Goal: Book appointment/travel/reservation

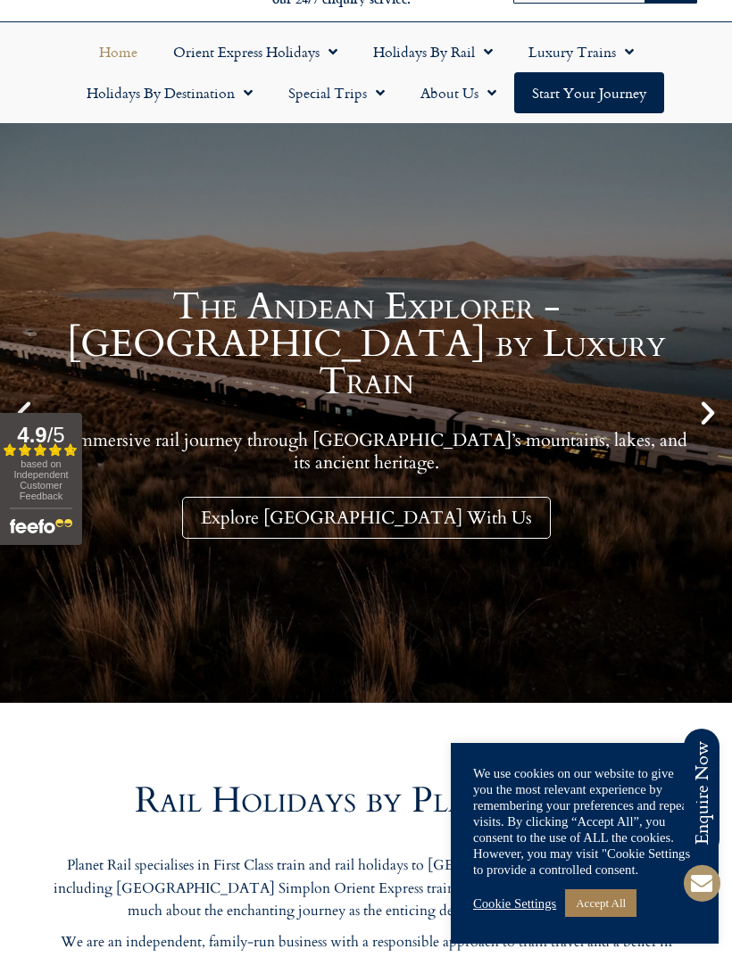
click at [592, 900] on link "Accept All" at bounding box center [600, 904] width 71 height 28
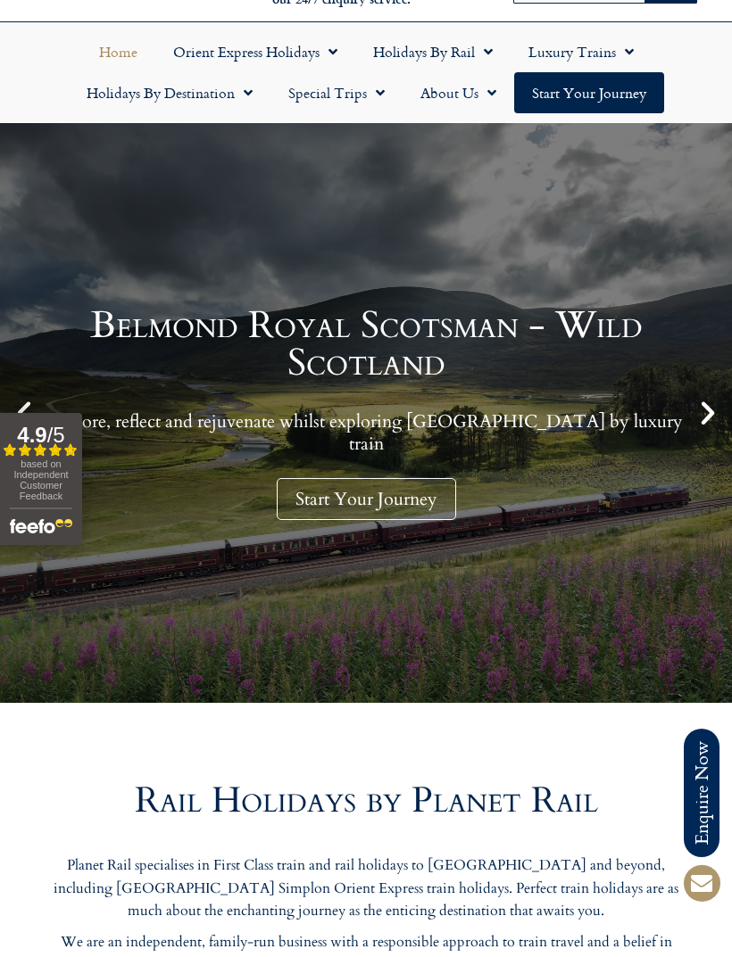
click at [238, 87] on span "Menu" at bounding box center [244, 93] width 18 height 32
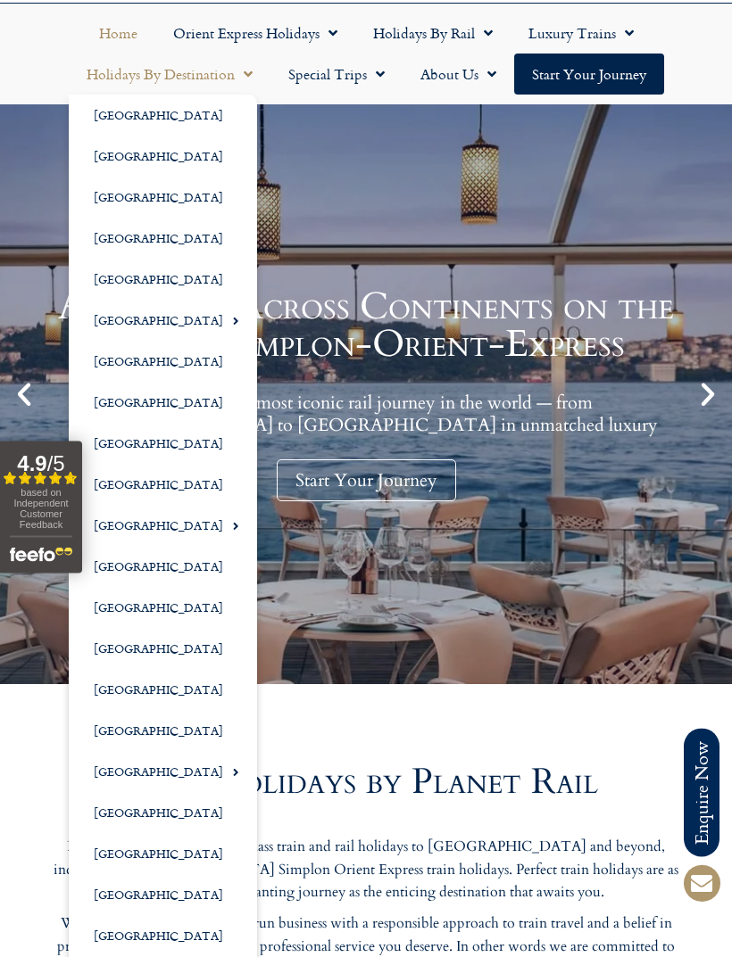
scroll to position [121, 0]
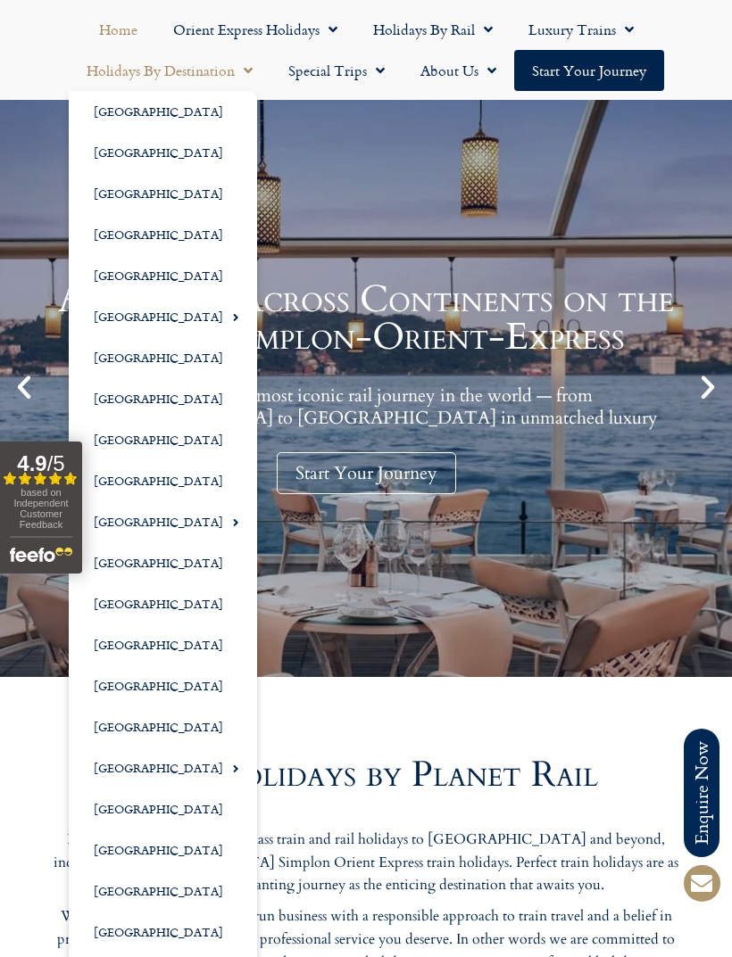
click at [126, 884] on link "[GEOGRAPHIC_DATA]" at bounding box center [163, 891] width 188 height 41
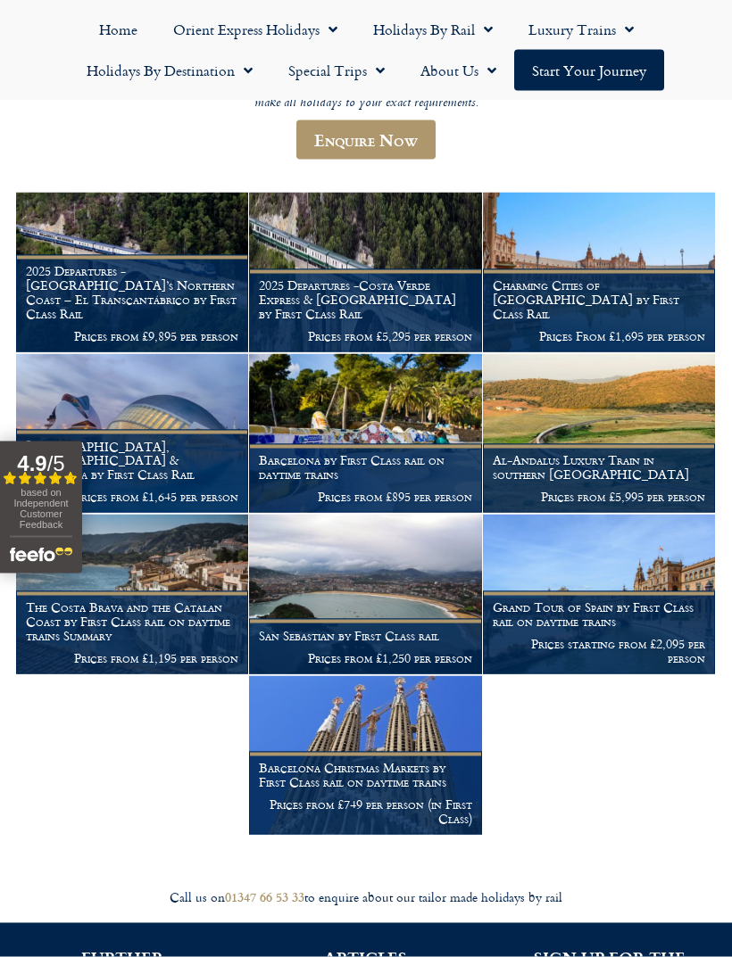
scroll to position [233, 0]
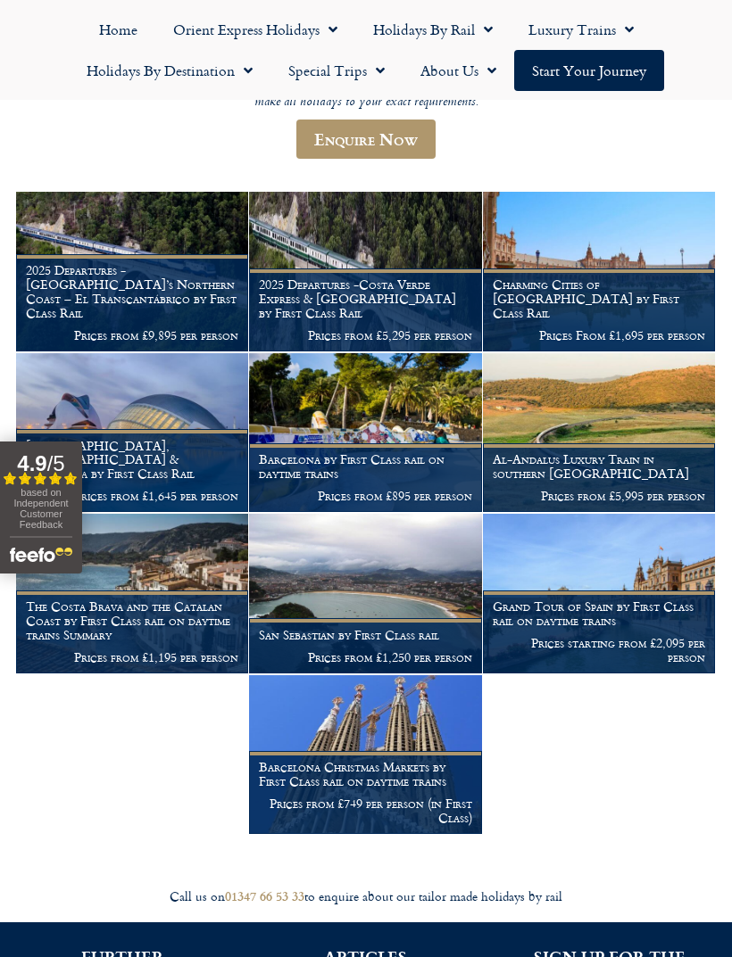
click at [183, 625] on h1 "The Costa Brava and the Catalan Coast by First Class rail on daytime trains Sum…" at bounding box center [132, 621] width 212 height 42
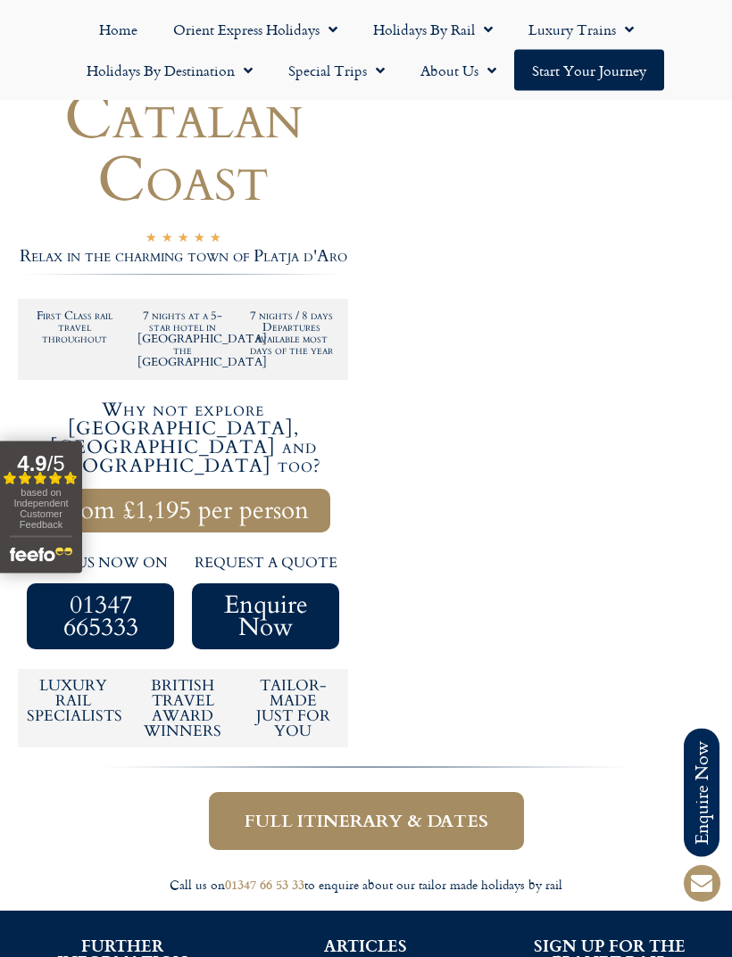
scroll to position [389, 0]
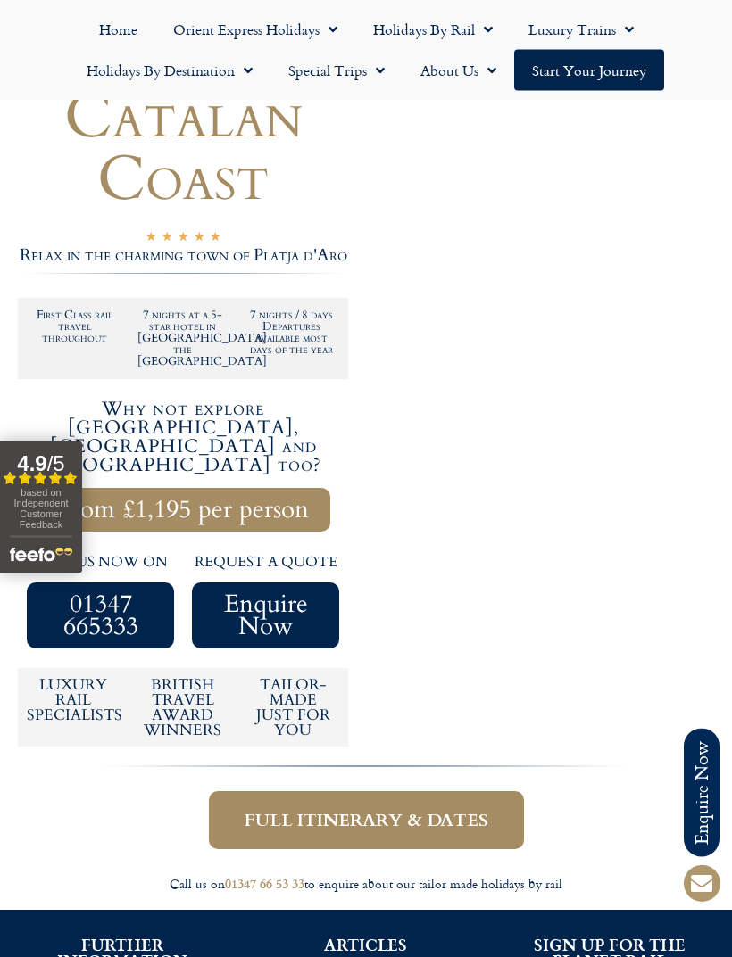
click at [449, 810] on span "Full itinerary & dates" at bounding box center [366, 821] width 244 height 22
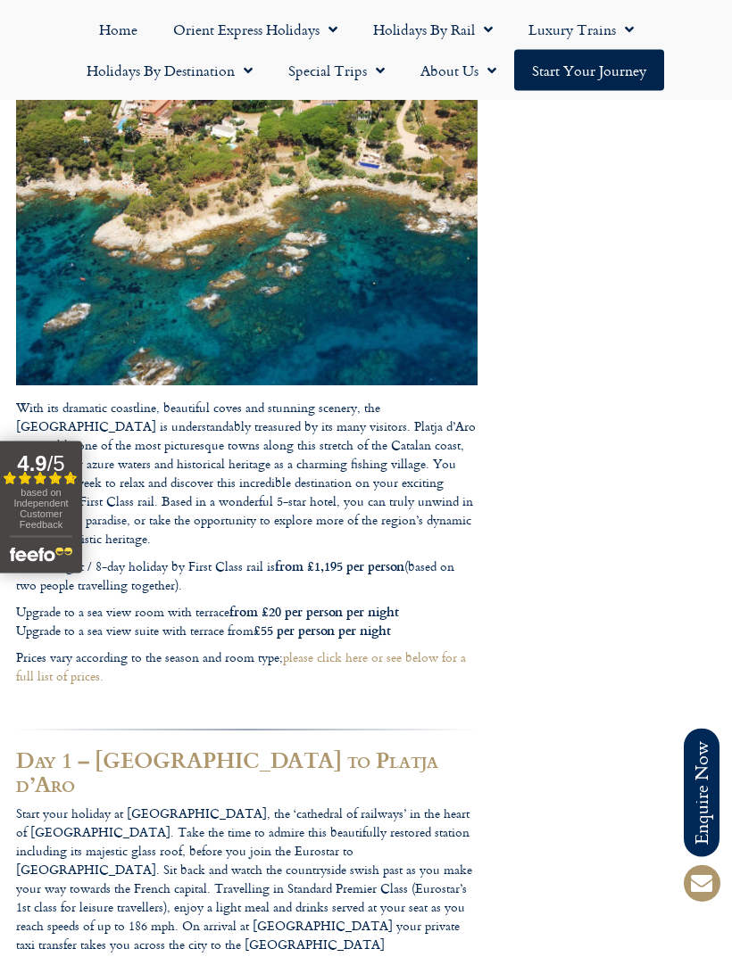
scroll to position [592, 0]
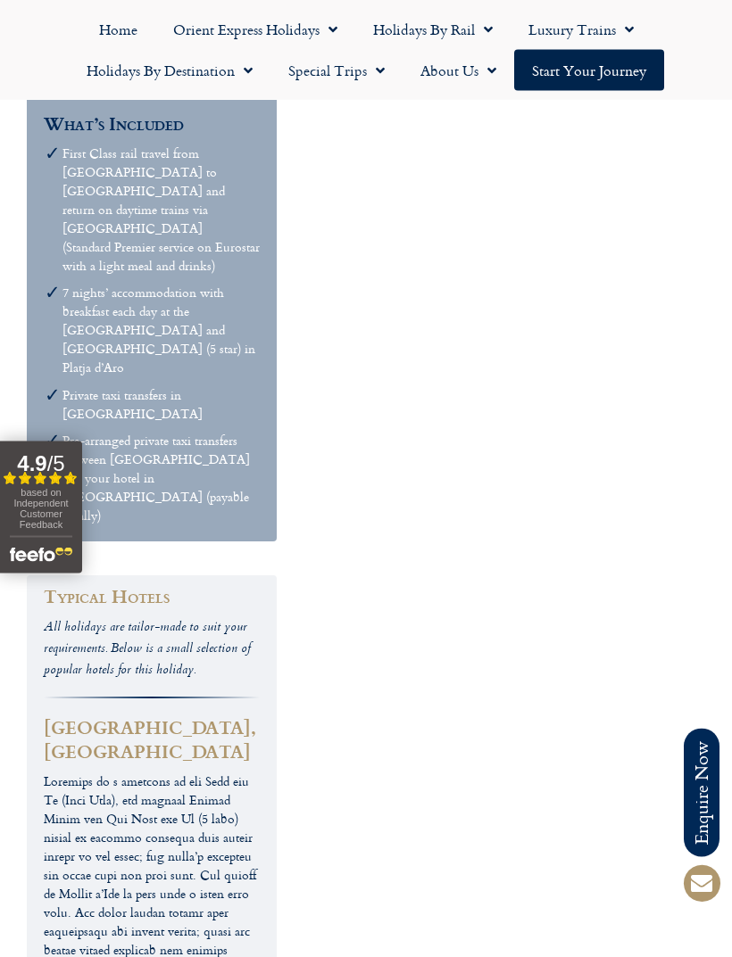
scroll to position [5952, 0]
